Goal: Contribute content: Add original content to the website for others to see

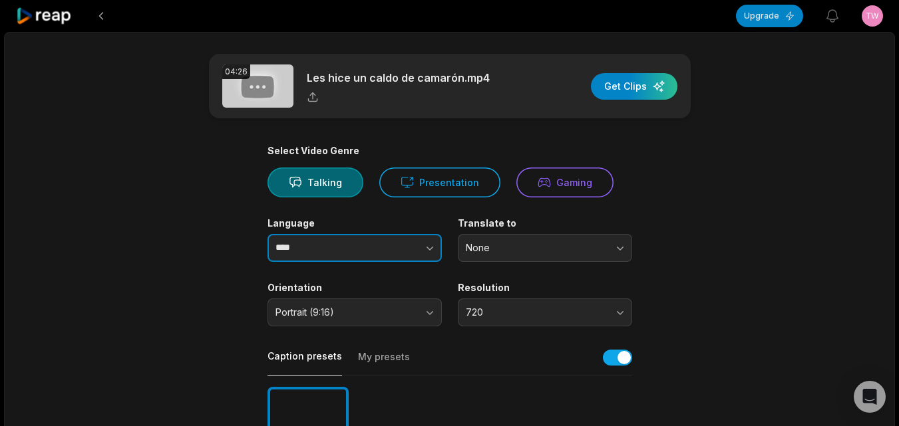
click at [429, 248] on icon "button" at bounding box center [429, 247] width 13 height 13
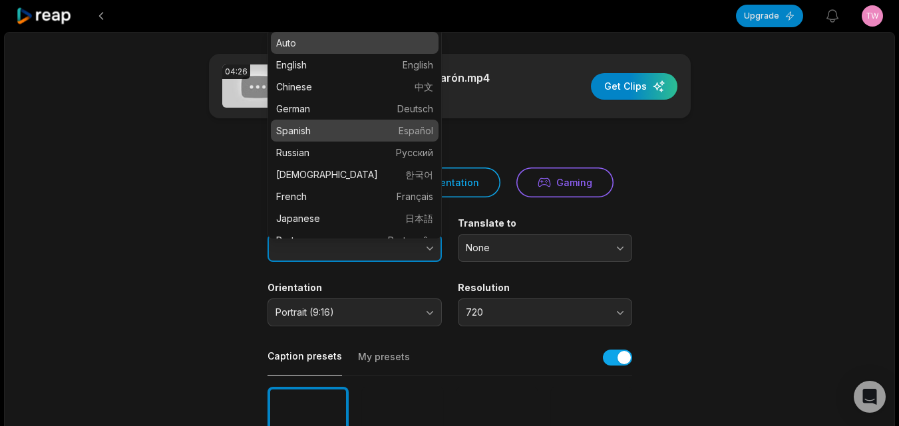
type input "*******"
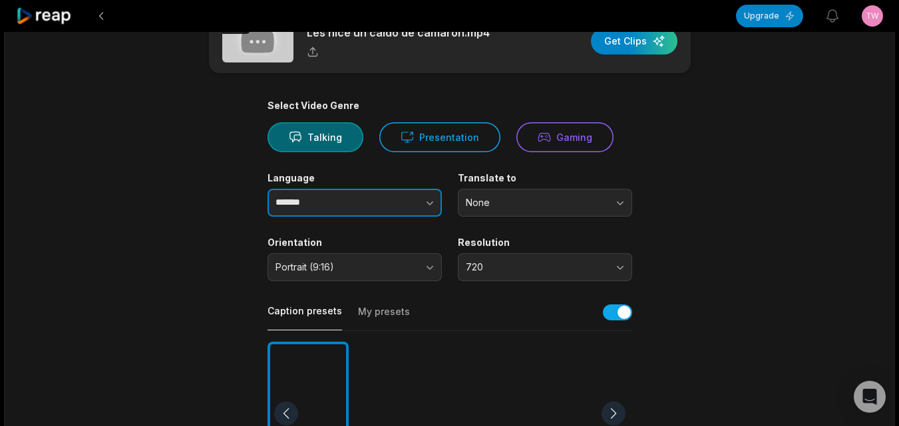
scroll to position [333, 0]
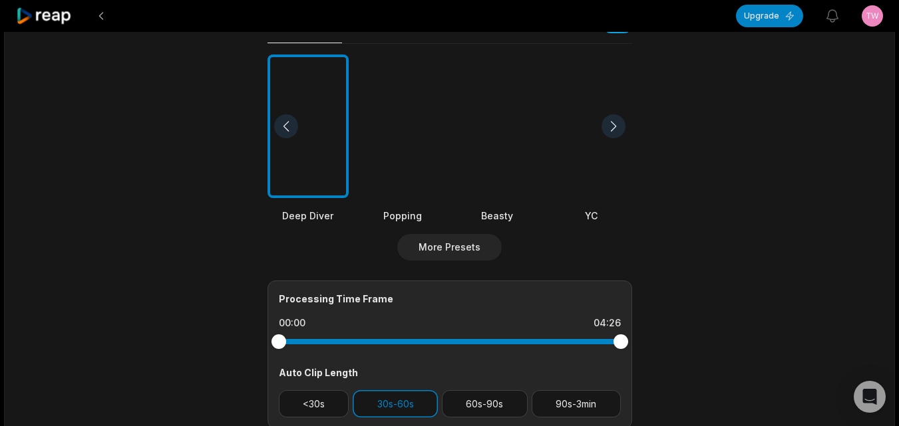
click at [490, 155] on div at bounding box center [496, 127] width 81 height 144
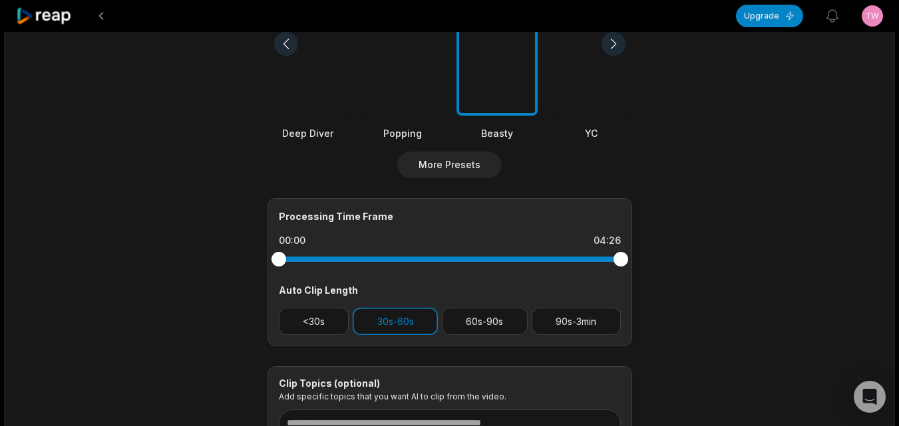
scroll to position [532, 0]
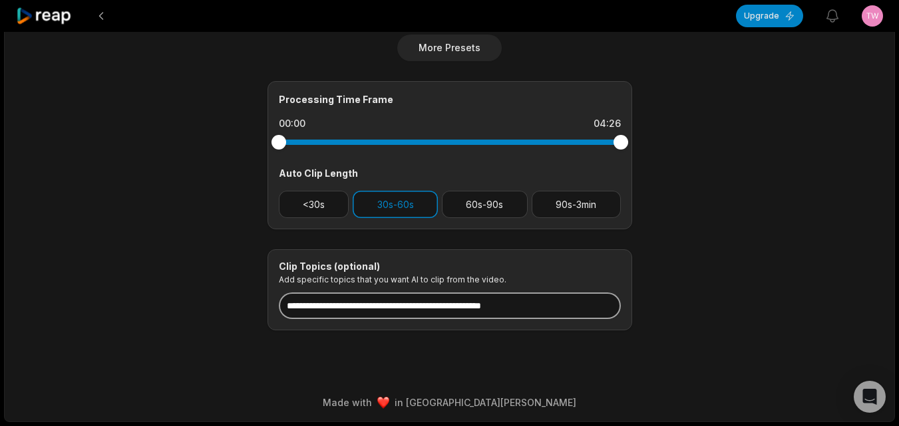
click at [456, 309] on input at bounding box center [450, 306] width 342 height 27
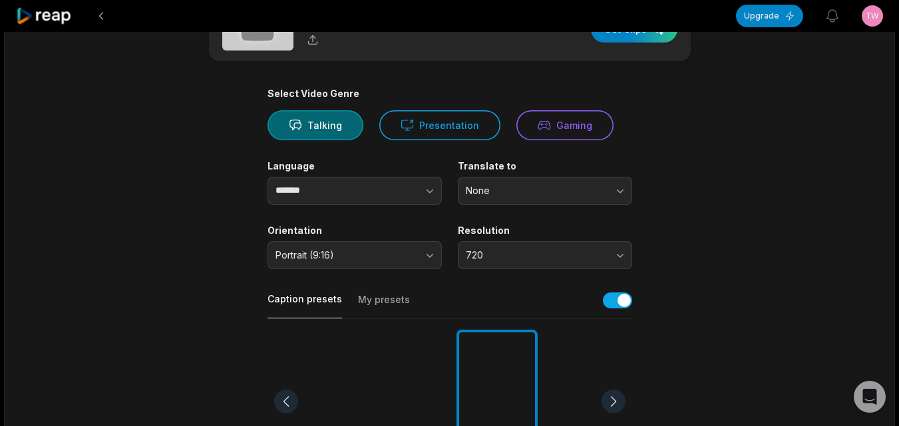
scroll to position [0, 0]
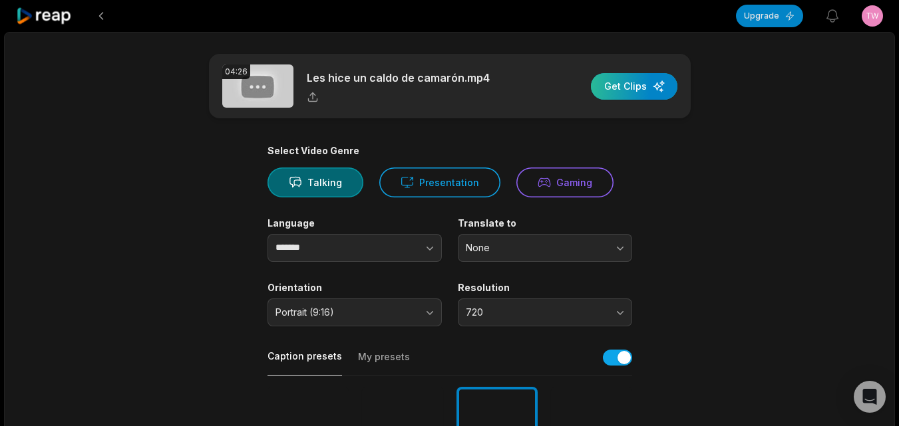
type input "**********"
click at [643, 84] on div "button" at bounding box center [634, 86] width 86 height 27
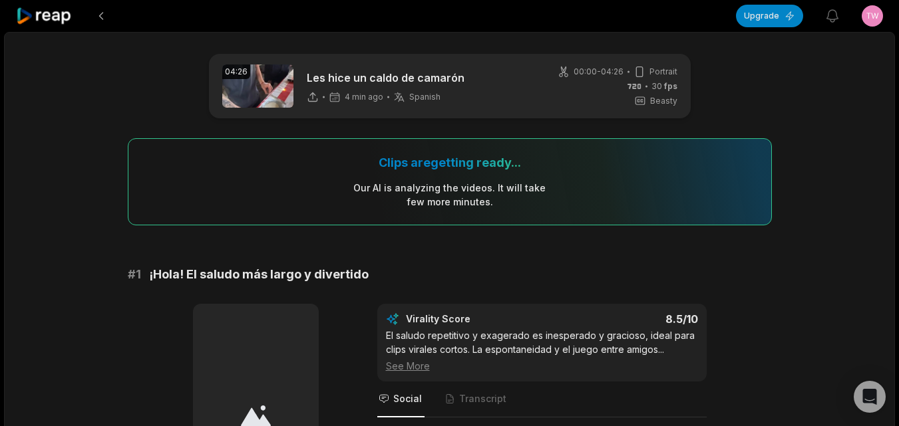
click at [51, 20] on icon at bounding box center [44, 16] width 57 height 18
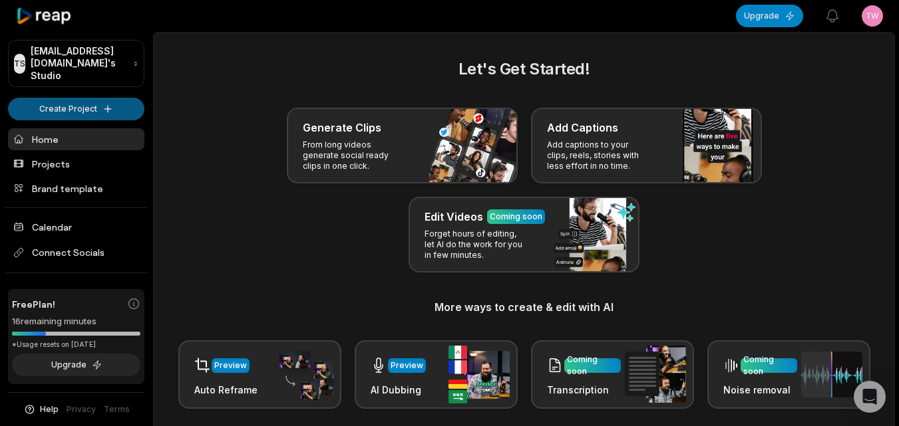
click at [91, 94] on html "TS [EMAIL_ADDRESS][DOMAIN_NAME]'s Studio Create Project Home Projects Brand tem…" at bounding box center [449, 213] width 899 height 426
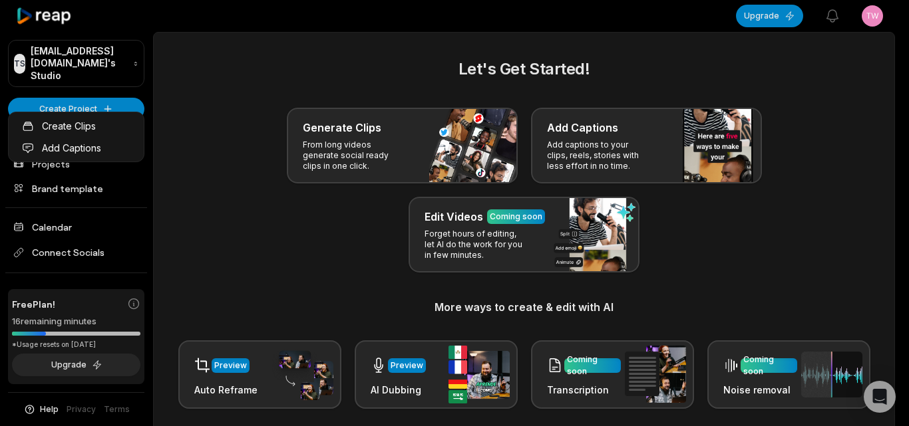
click at [75, 85] on html "TS [EMAIL_ADDRESS][DOMAIN_NAME]'s Studio Create Project Home Projects Brand tem…" at bounding box center [454, 213] width 909 height 426
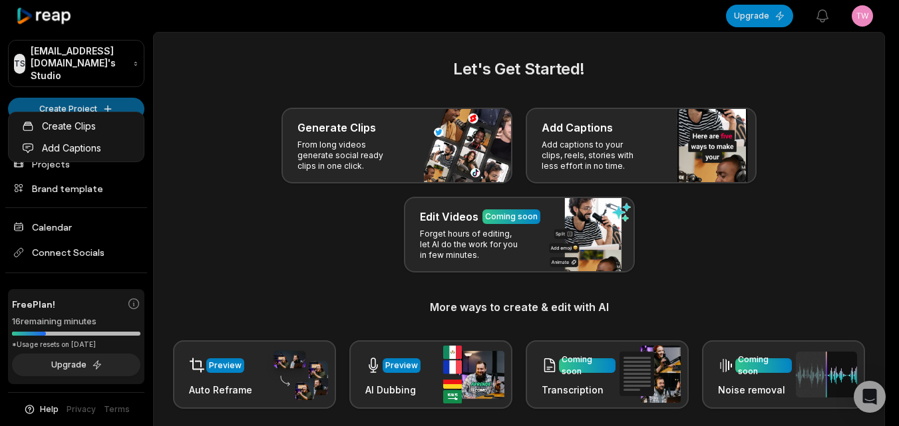
click at [95, 101] on html "TS [EMAIL_ADDRESS][DOMAIN_NAME]'s Studio Create Project Home Projects Brand tem…" at bounding box center [449, 213] width 899 height 426
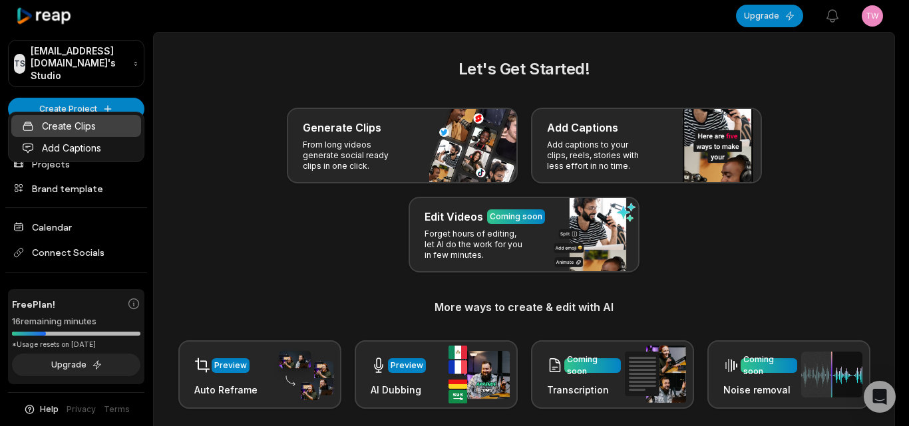
click at [98, 131] on link "Create Clips" at bounding box center [76, 126] width 130 height 22
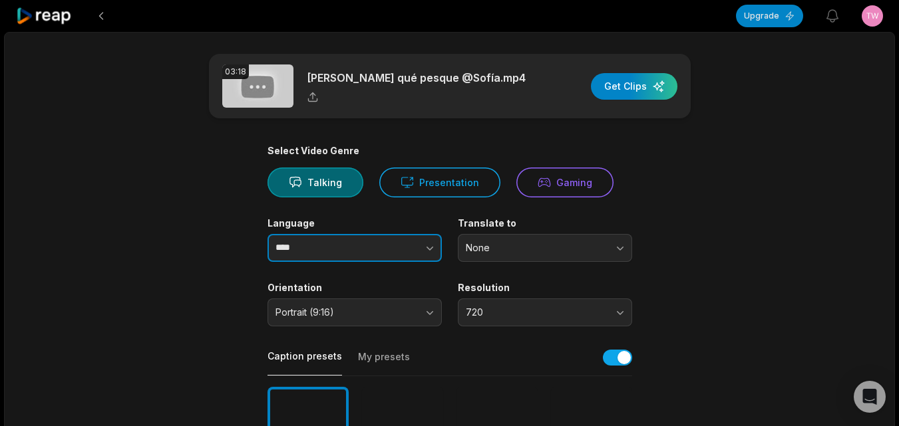
click at [433, 245] on icon "button" at bounding box center [429, 247] width 13 height 13
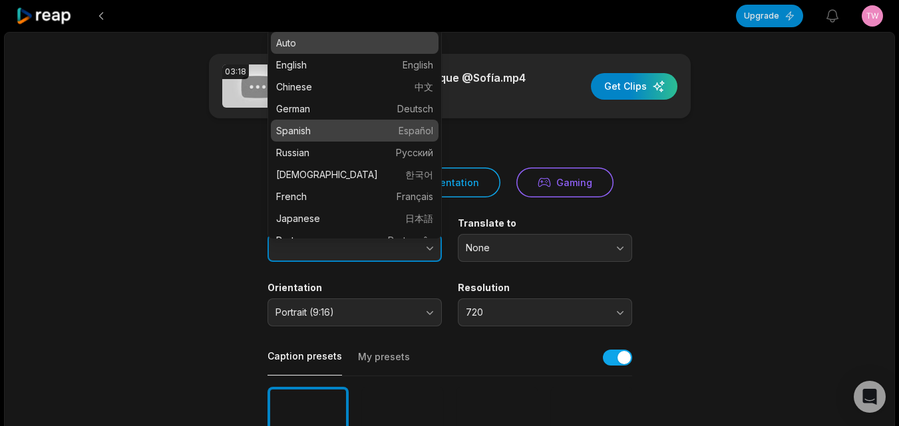
type input "*******"
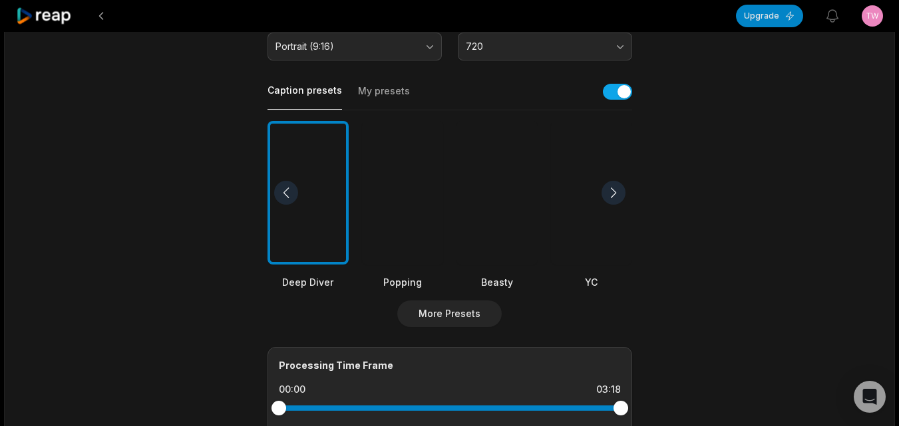
click at [492, 242] on div at bounding box center [496, 193] width 81 height 144
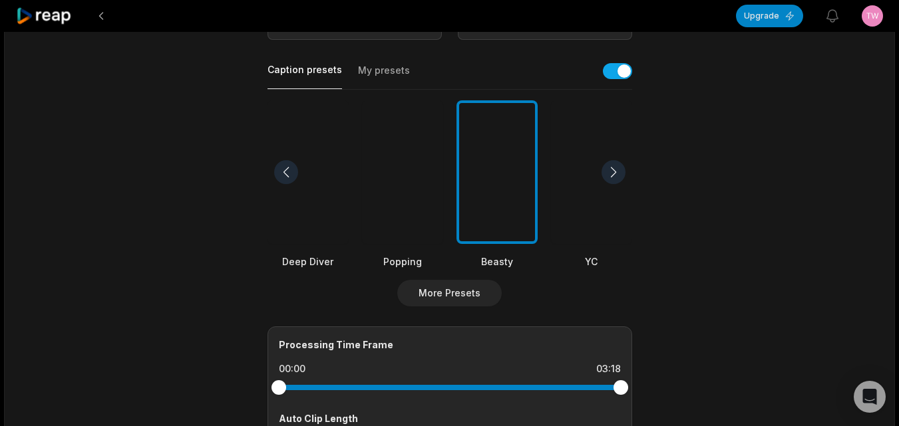
scroll to position [532, 0]
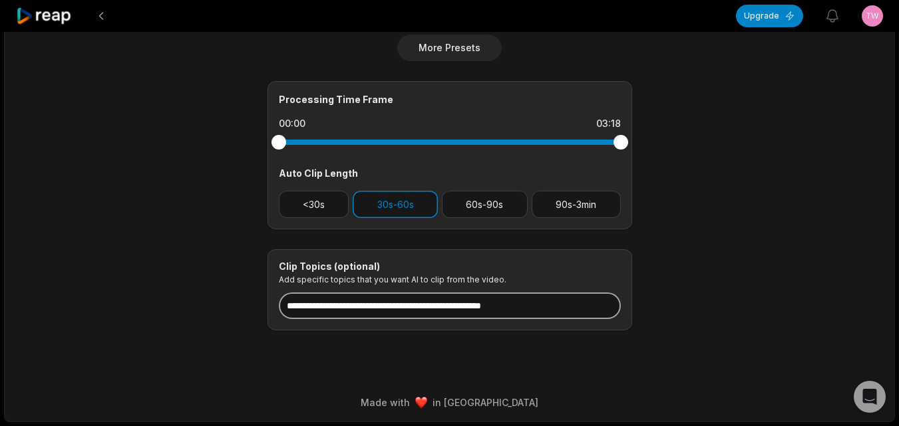
click at [428, 304] on input at bounding box center [450, 306] width 342 height 27
paste input "**********"
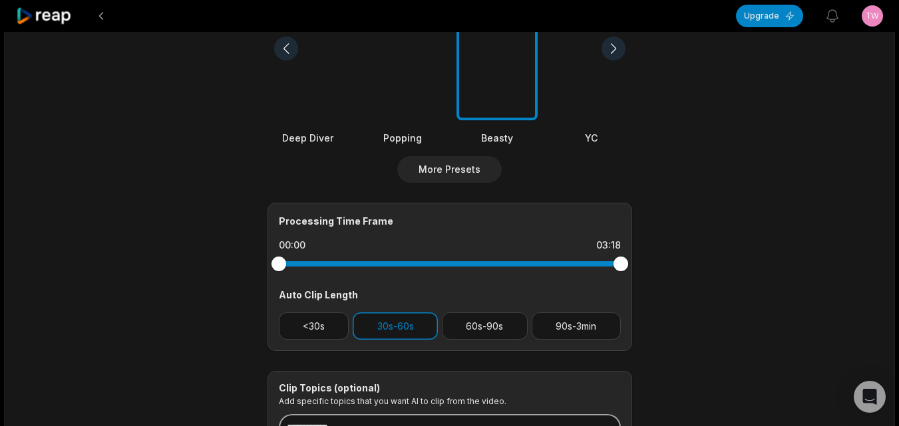
scroll to position [0, 0]
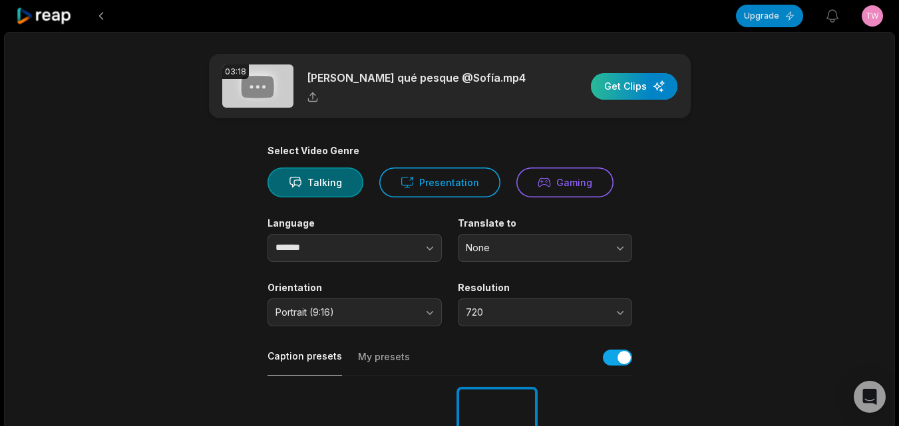
type input "**********"
click at [667, 87] on div "button" at bounding box center [634, 86] width 86 height 27
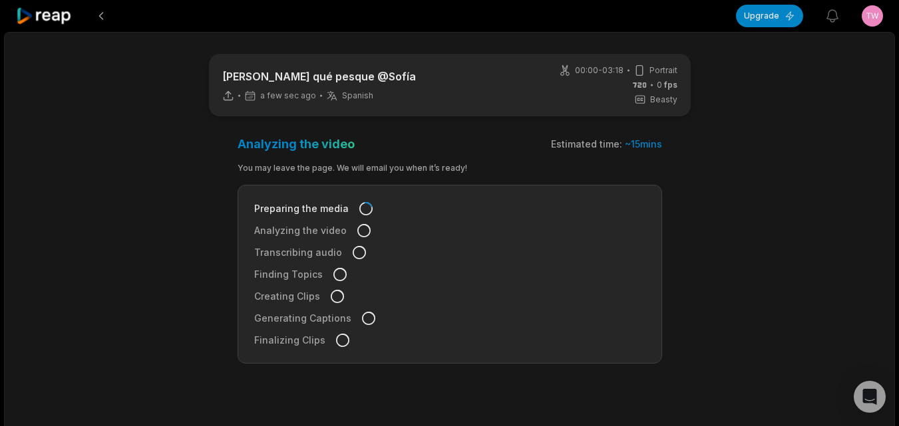
click at [63, 24] on icon at bounding box center [44, 16] width 57 height 18
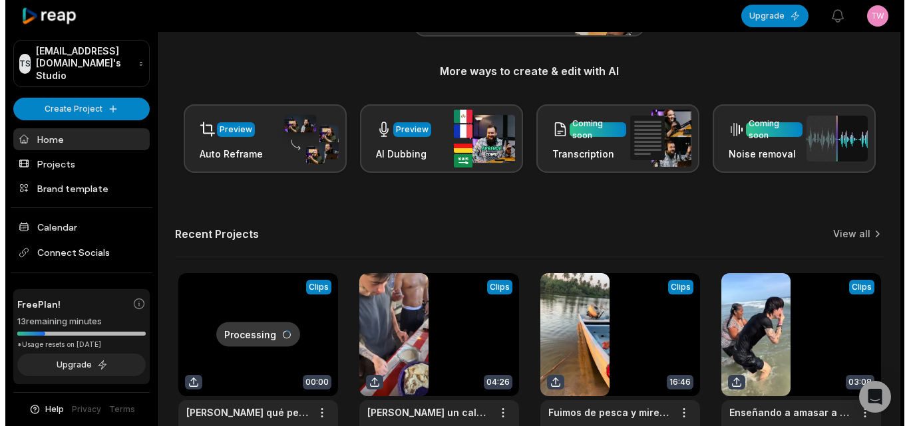
scroll to position [327, 0]
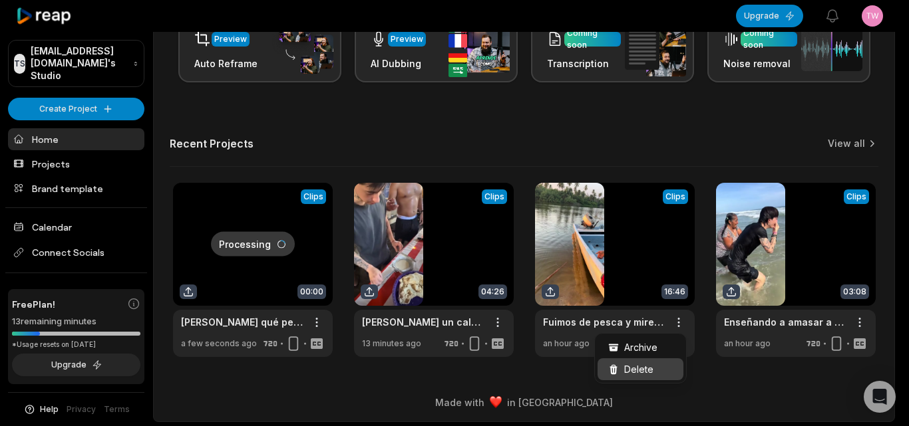
click at [661, 369] on div "Delete" at bounding box center [640, 370] width 86 height 22
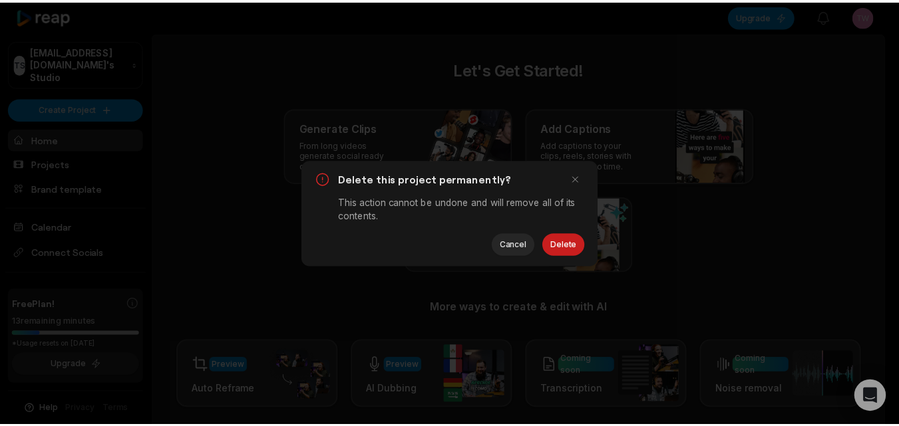
scroll to position [0, 0]
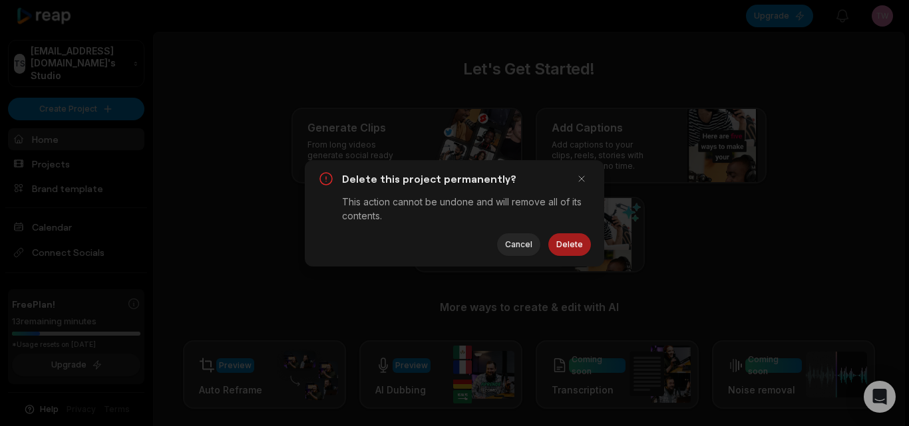
click at [573, 242] on button "Delete" at bounding box center [569, 244] width 43 height 23
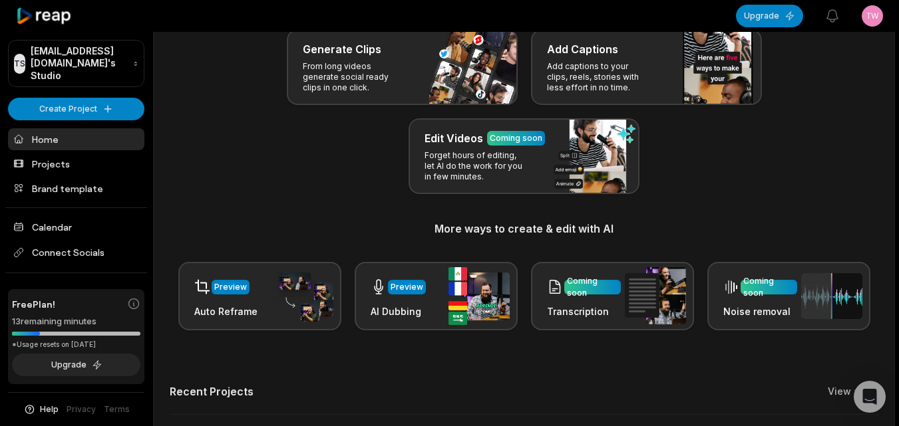
scroll to position [200, 0]
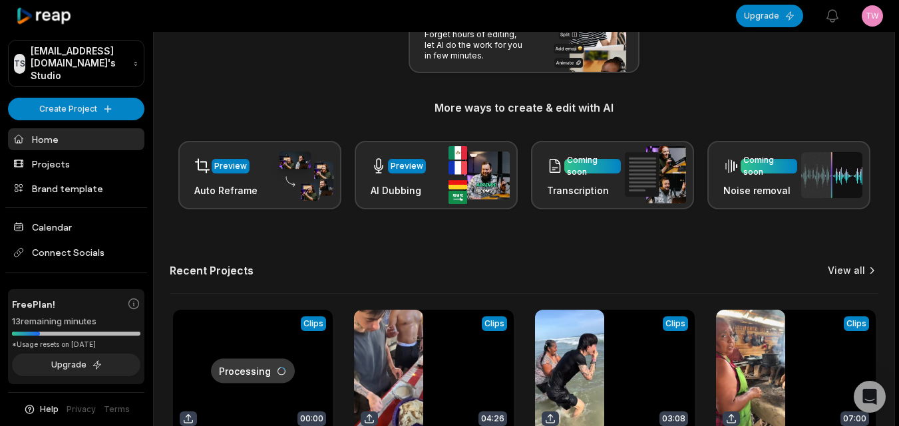
click at [848, 269] on link "View all" at bounding box center [846, 270] width 37 height 13
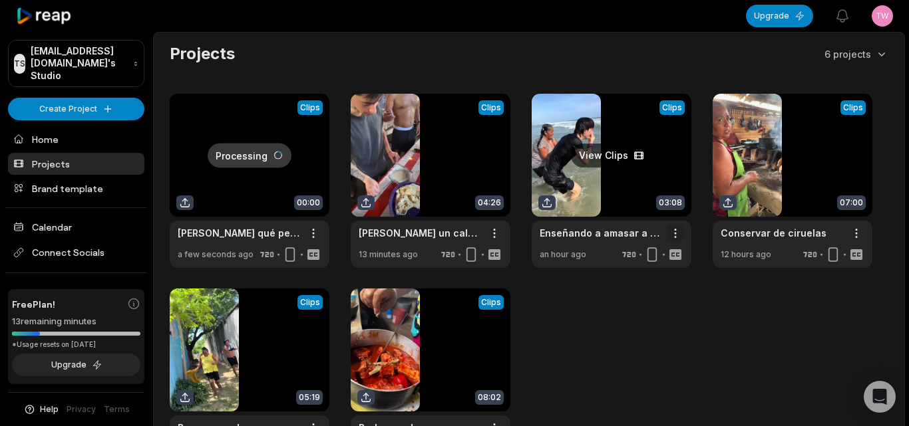
click at [671, 231] on html "TS Twizalaa@dogonoithatlienha.com's Studio Create Project Home Projects Brand t…" at bounding box center [454, 213] width 909 height 426
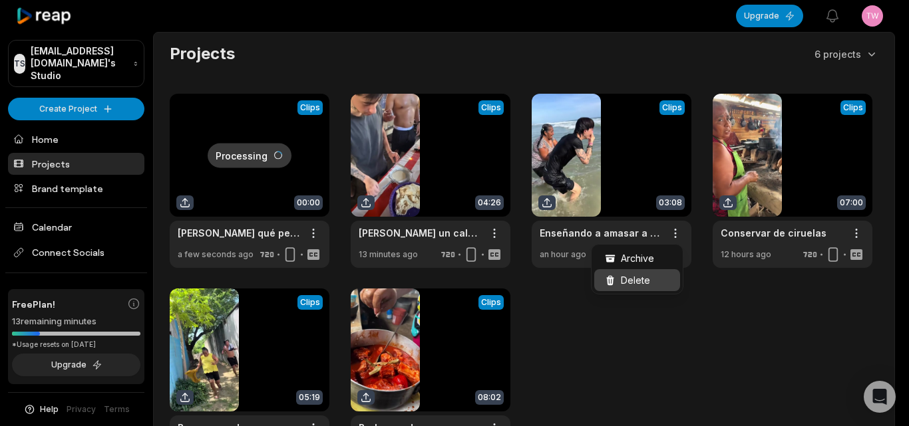
click at [626, 277] on span "Delete" at bounding box center [635, 280] width 29 height 14
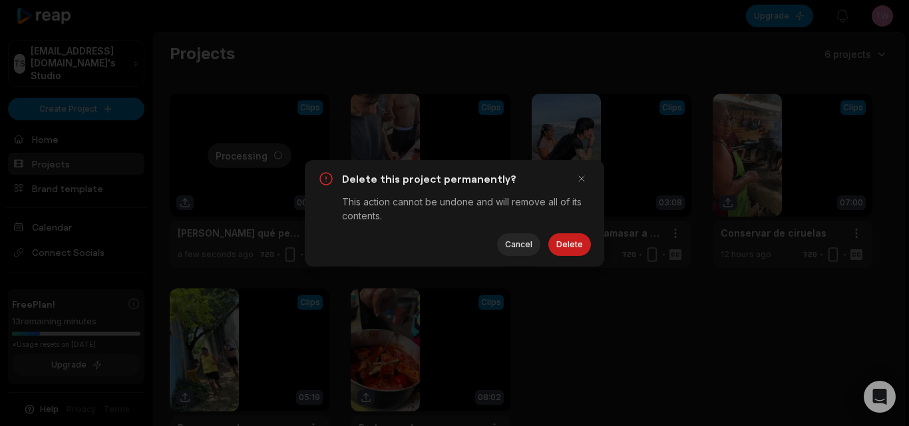
drag, startPoint x: 561, startPoint y: 245, endPoint x: 568, endPoint y: 242, distance: 7.4
click at [561, 245] on button "Delete" at bounding box center [569, 244] width 43 height 23
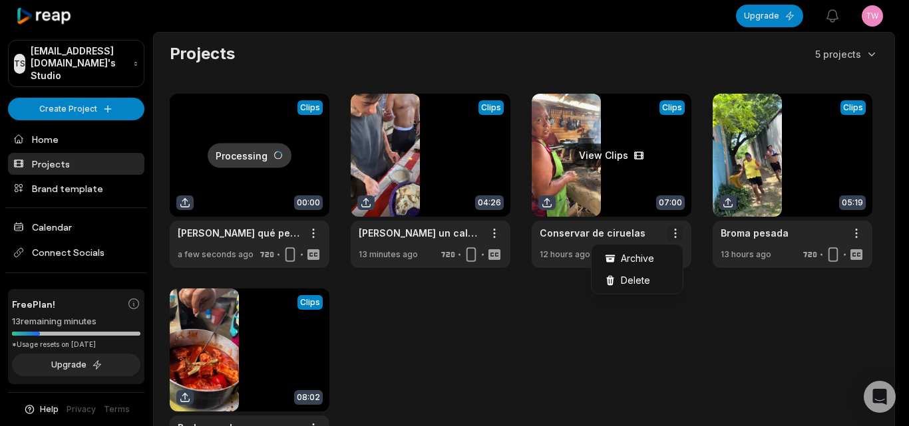
click at [675, 230] on html "TS Twizalaa@dogonoithatlienha.com's Studio Create Project Home Projects Brand t…" at bounding box center [454, 213] width 909 height 426
click at [639, 279] on span "Delete" at bounding box center [635, 280] width 29 height 14
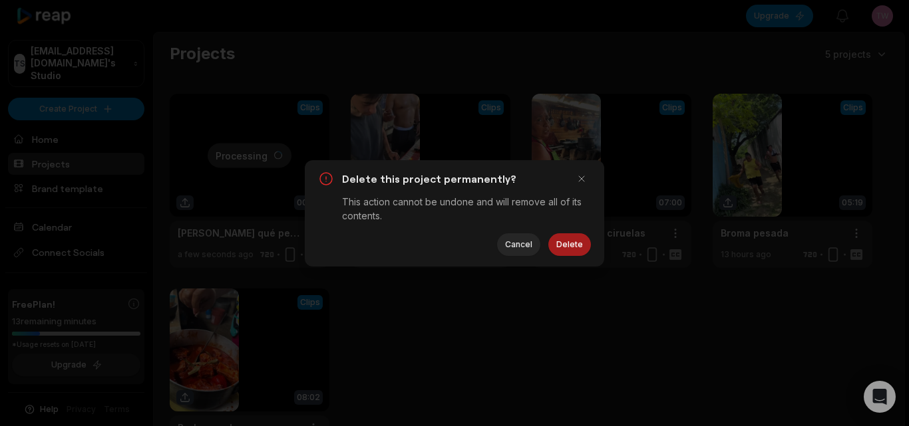
click at [576, 247] on button "Delete" at bounding box center [569, 244] width 43 height 23
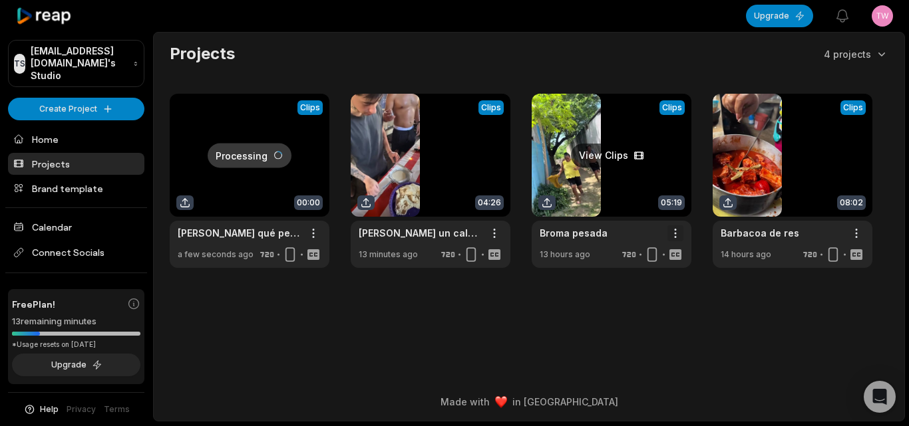
click at [669, 234] on html "TS Twizalaa@dogonoithatlienha.com's Studio Create Project Home Projects Brand t…" at bounding box center [454, 213] width 909 height 426
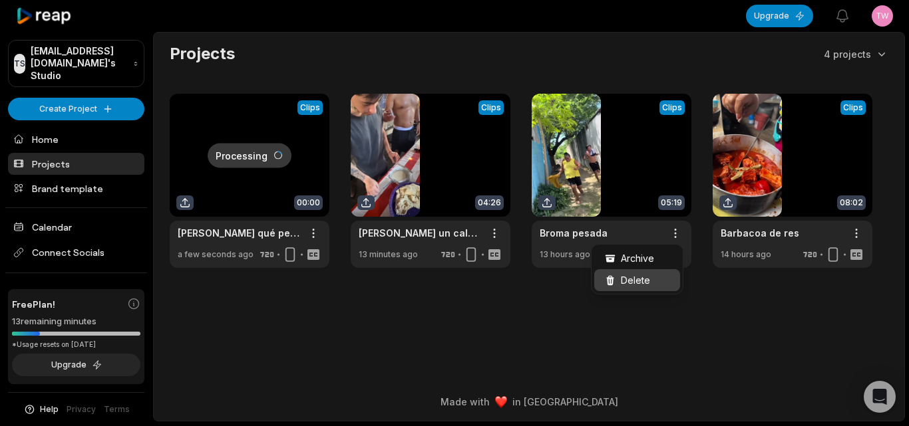
click at [640, 281] on span "Delete" at bounding box center [635, 280] width 29 height 14
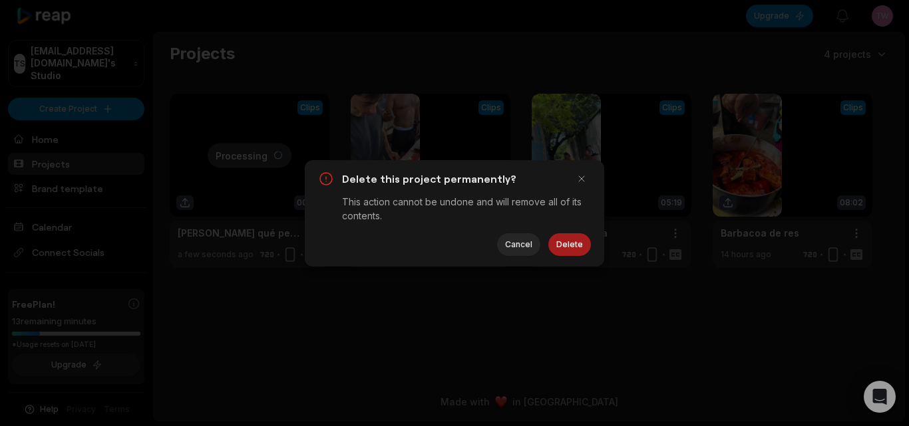
click at [579, 249] on button "Delete" at bounding box center [569, 244] width 43 height 23
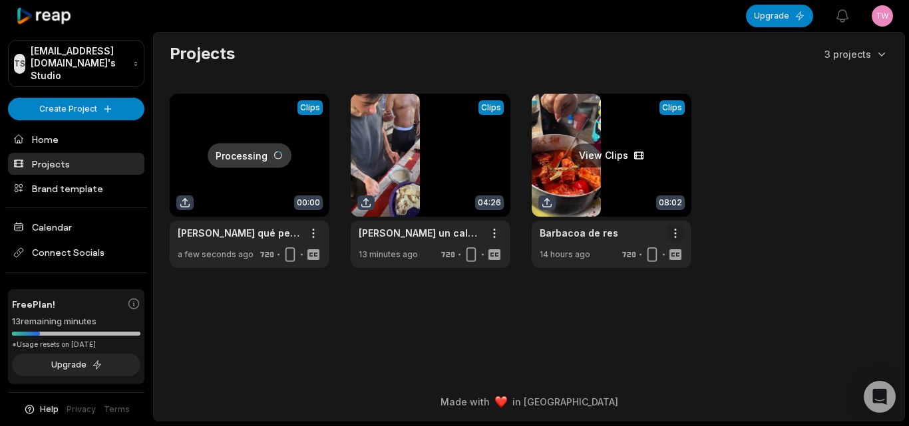
click at [679, 232] on html "TS Twizalaa@dogonoithatlienha.com's Studio Create Project Home Projects Brand t…" at bounding box center [454, 213] width 909 height 426
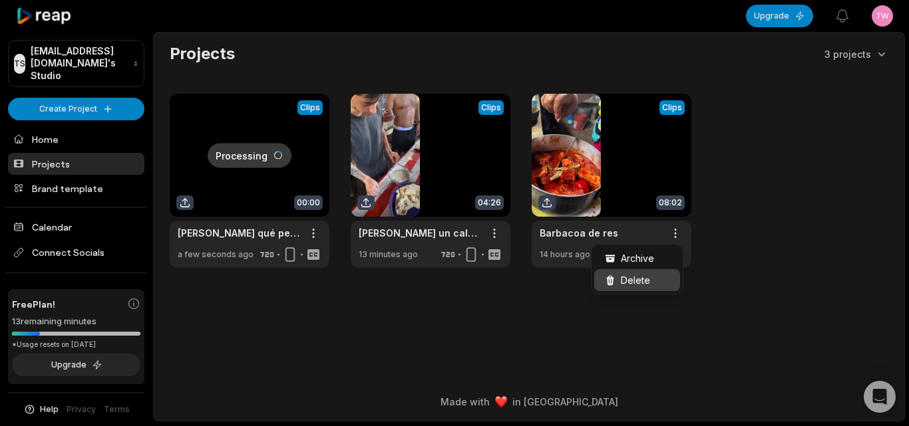
click at [645, 284] on span "Delete" at bounding box center [635, 280] width 29 height 14
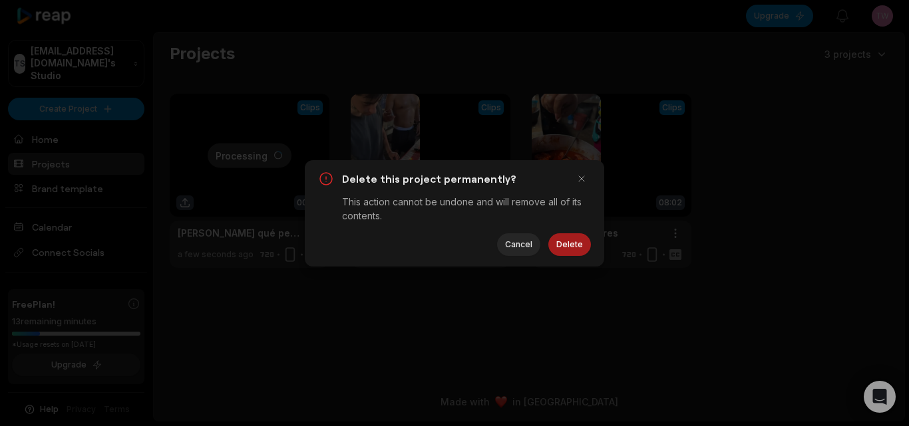
click at [568, 246] on button "Delete" at bounding box center [569, 244] width 43 height 23
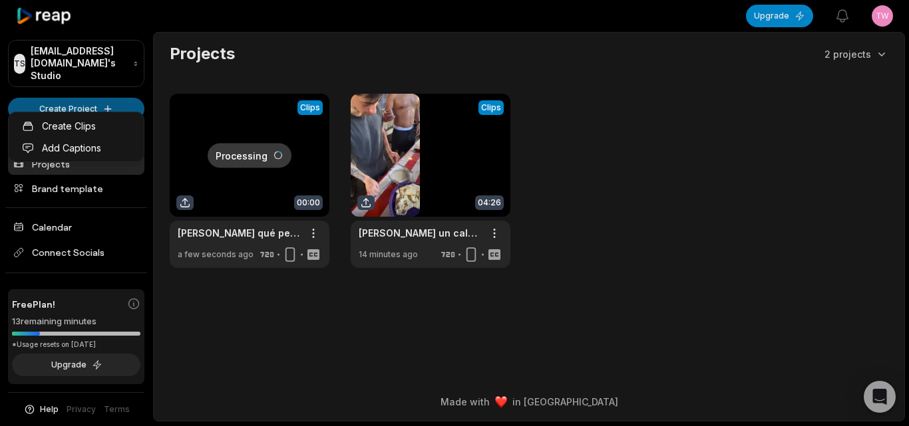
click at [85, 105] on html "TS Twizalaa@dogonoithatlienha.com's Studio Create Project Home Projects Brand t…" at bounding box center [454, 213] width 909 height 426
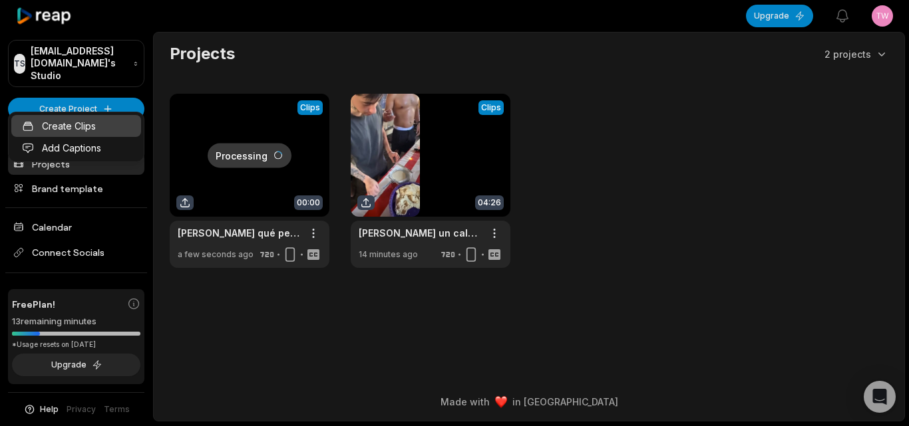
click at [96, 128] on link "Create Clips" at bounding box center [76, 126] width 130 height 22
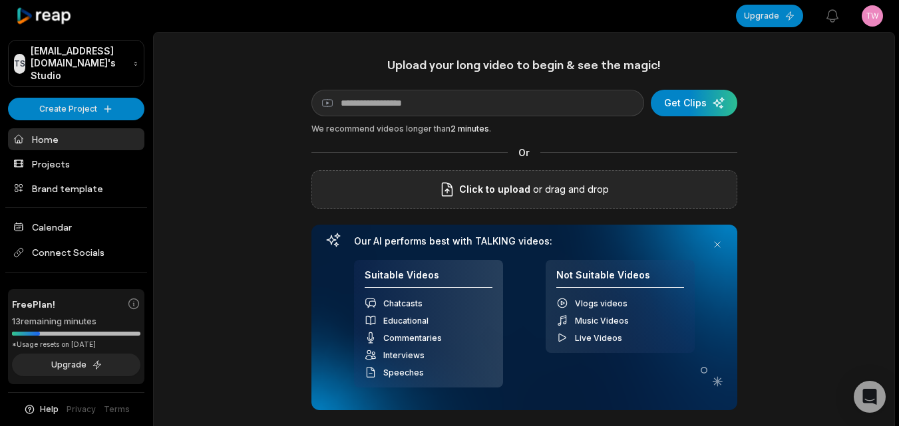
click at [496, 185] on span "Click to upload" at bounding box center [494, 190] width 71 height 16
click at [0, 0] on input "Click to upload" at bounding box center [0, 0] width 0 height 0
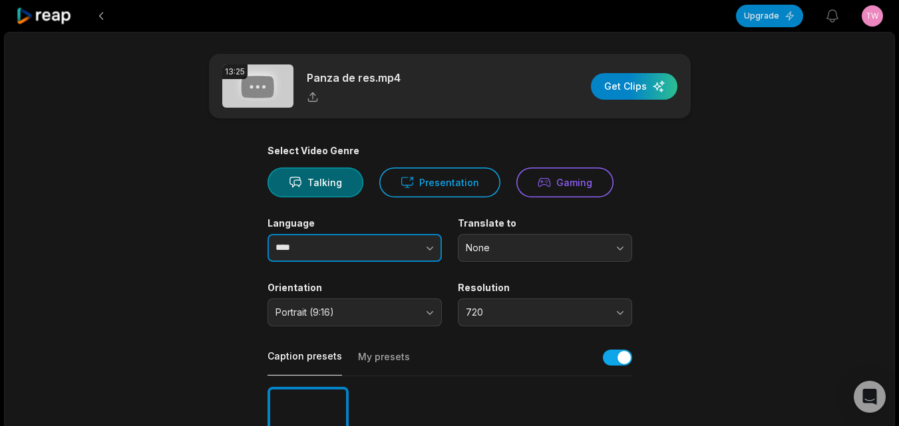
click at [404, 243] on button "button" at bounding box center [403, 248] width 76 height 28
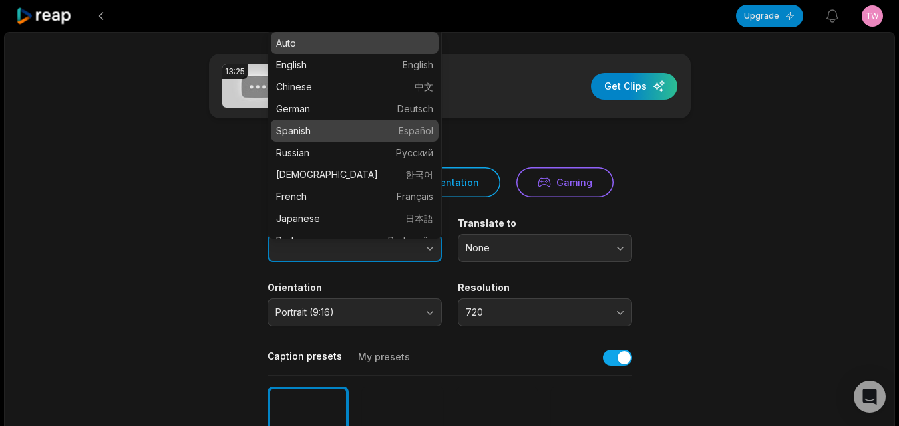
type input "*******"
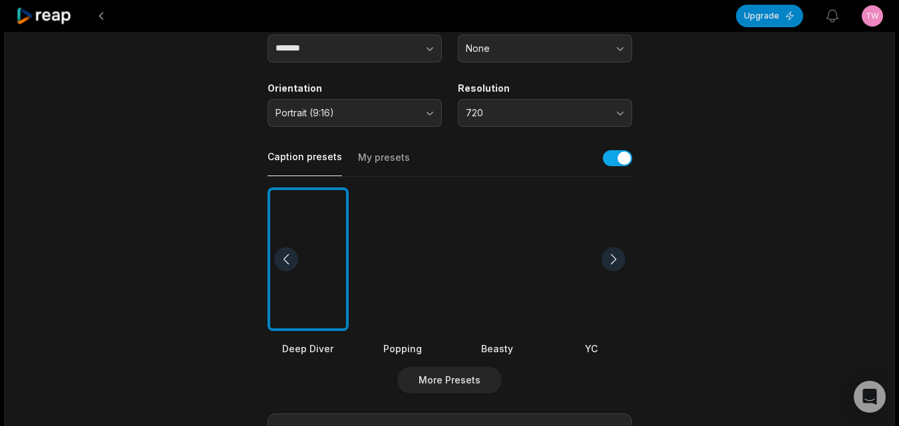
click at [504, 287] on div at bounding box center [496, 260] width 81 height 144
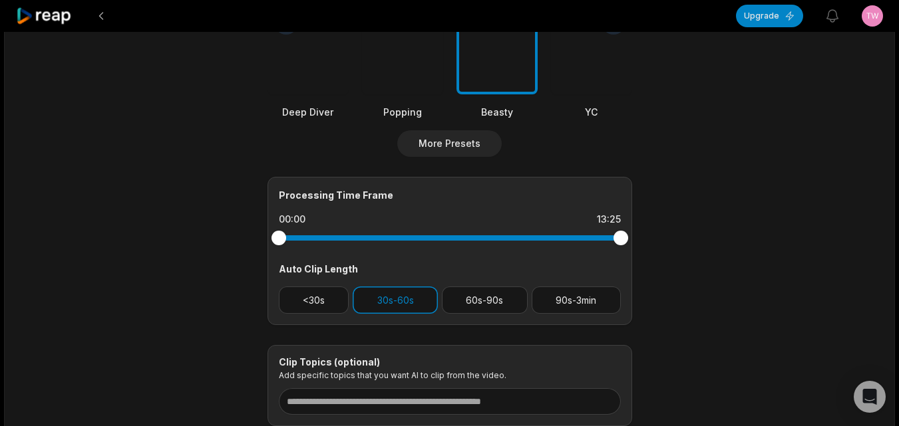
scroll to position [532, 0]
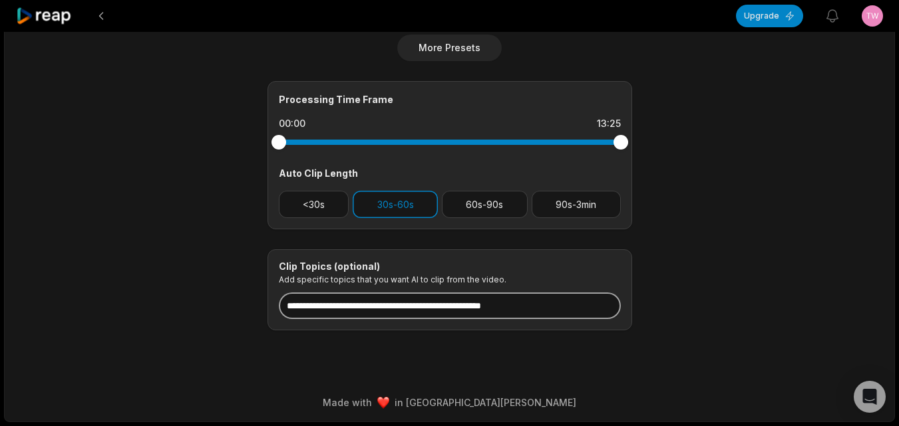
click at [434, 305] on input at bounding box center [450, 306] width 342 height 27
paste input "**********"
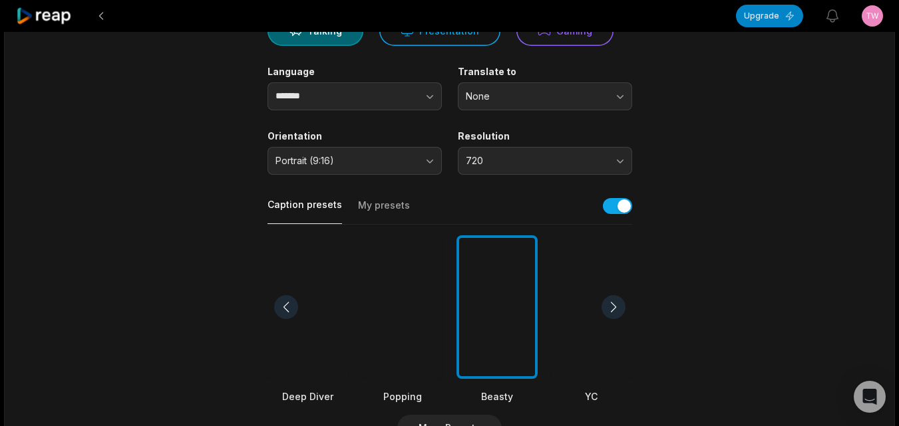
scroll to position [0, 0]
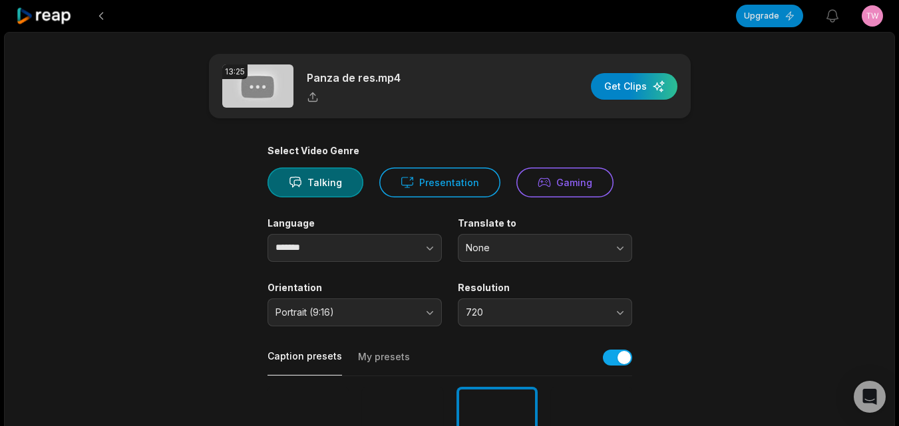
type input "**********"
click at [599, 74] on div "13:25 Panza de res.mp4 Get Clips" at bounding box center [450, 86] width 482 height 65
click at [601, 81] on div "button" at bounding box center [634, 86] width 86 height 27
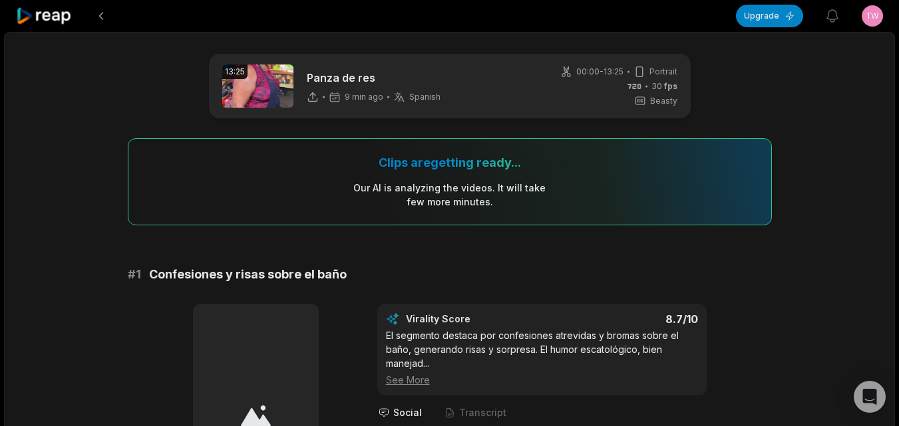
click at [37, 9] on icon at bounding box center [44, 16] width 57 height 18
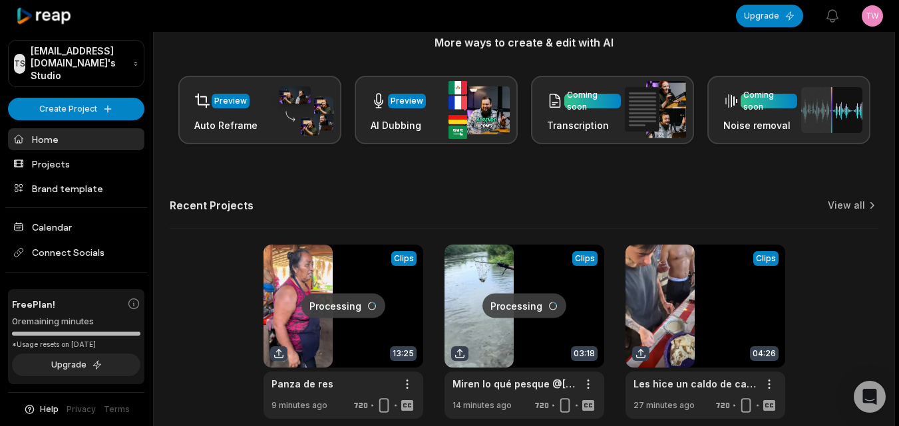
scroll to position [327, 0]
